Goal: Task Accomplishment & Management: Manage account settings

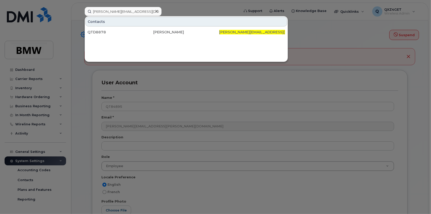
click at [156, 11] on icon at bounding box center [157, 11] width 3 height 4
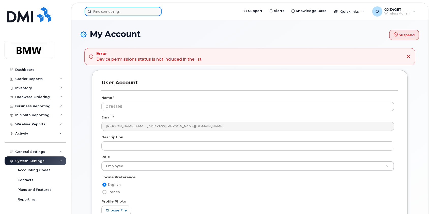
click at [156, 11] on div at bounding box center [123, 11] width 77 height 9
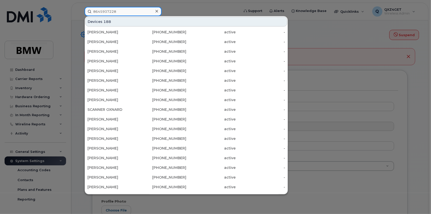
type input "8645937228"
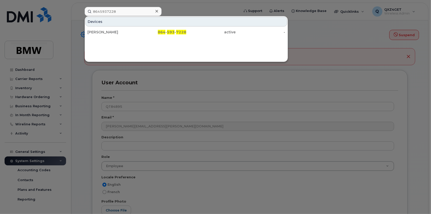
click at [102, 31] on div "Loren Bowie" at bounding box center [112, 32] width 50 height 5
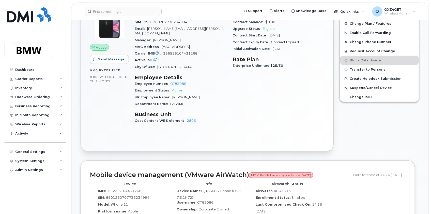
scroll to position [112, 0]
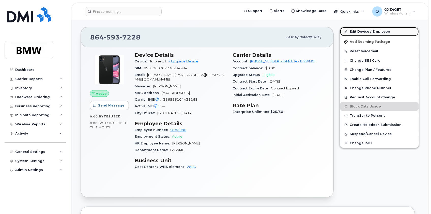
click at [358, 30] on link "Edit Device / Employee" at bounding box center [379, 31] width 79 height 9
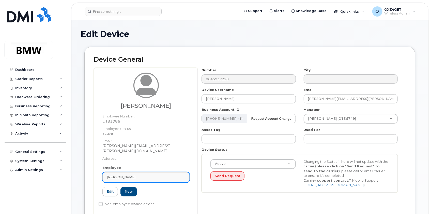
click at [129, 174] on div "[PERSON_NAME]" at bounding box center [146, 176] width 79 height 5
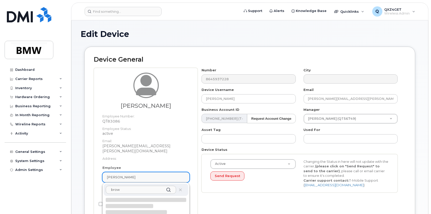
type input "brown"
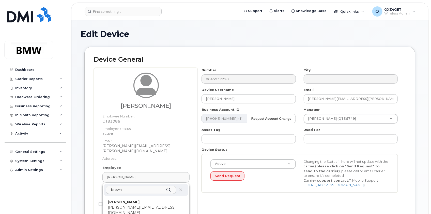
drag, startPoint x: 122, startPoint y: 184, endPoint x: 93, endPoint y: 181, distance: 29.2
click at [94, 182] on div "[PERSON_NAME] Employee Number: QT83086 Employee Status: active Email: [PERSON_N…" at bounding box center [146, 142] width 104 height 148
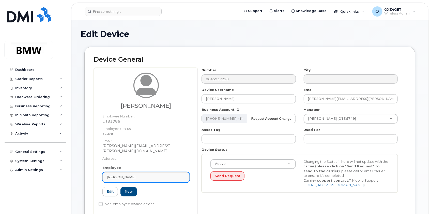
drag, startPoint x: 136, startPoint y: 170, endPoint x: 132, endPoint y: 173, distance: 4.8
click at [135, 174] on div "[PERSON_NAME]" at bounding box center [146, 176] width 79 height 5
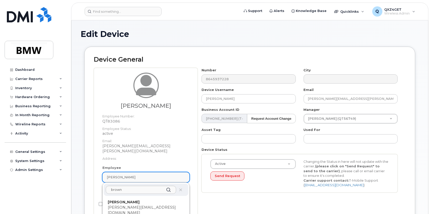
drag, startPoint x: 132, startPoint y: 172, endPoint x: 127, endPoint y: 171, distance: 4.4
click at [128, 174] on div "Loren Bowie" at bounding box center [146, 176] width 79 height 5
type input "v"
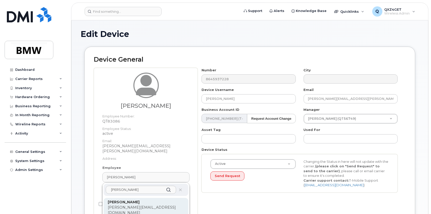
type input "vernita"
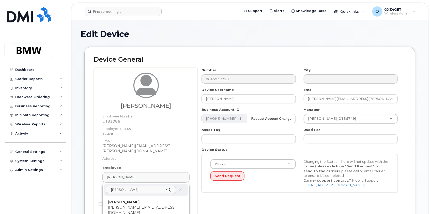
drag, startPoint x: 131, startPoint y: 204, endPoint x: 235, endPoint y: 13, distance: 217.8
click at [131, 204] on p "vernita.brown@bmwmc.com" at bounding box center [146, 209] width 77 height 11
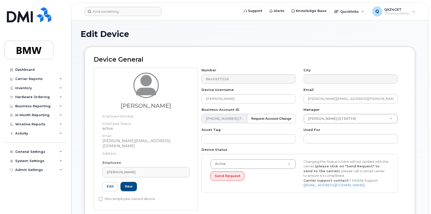
type input "QTC9716"
type input "Vernita Brown"
type input "vernita.brown@bmwmc.com"
type input "14966809"
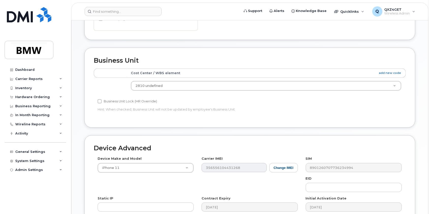
scroll to position [247, 0]
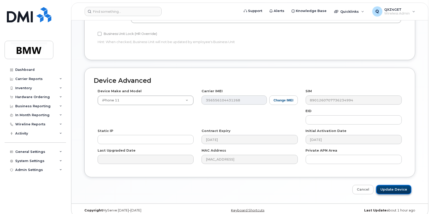
click at [400, 185] on input "Update Device" at bounding box center [393, 189] width 35 height 9
type input "Saving..."
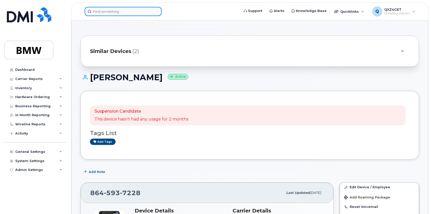
click at [115, 13] on input at bounding box center [123, 11] width 77 height 9
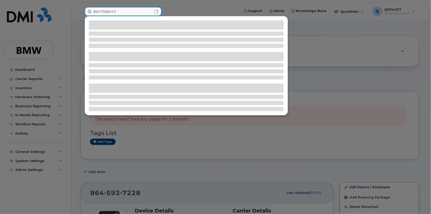
type input "8647908447"
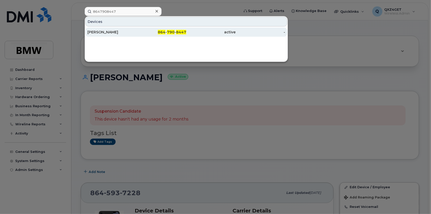
click at [173, 32] on span "790" at bounding box center [171, 32] width 8 height 5
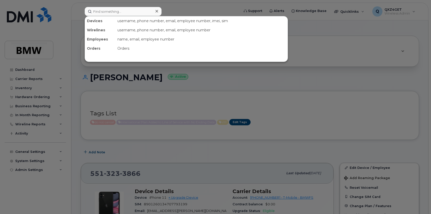
scroll to position [85, 0]
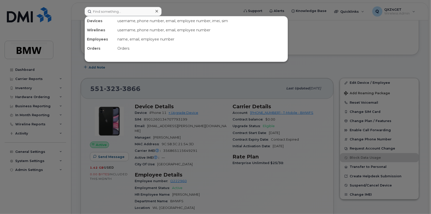
click at [167, 66] on div at bounding box center [215, 107] width 431 height 214
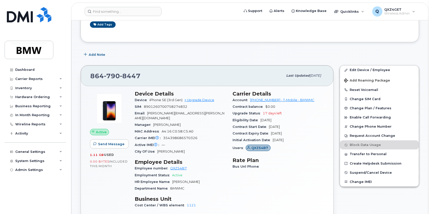
scroll to position [46, 0]
